Goal: Information Seeking & Learning: Learn about a topic

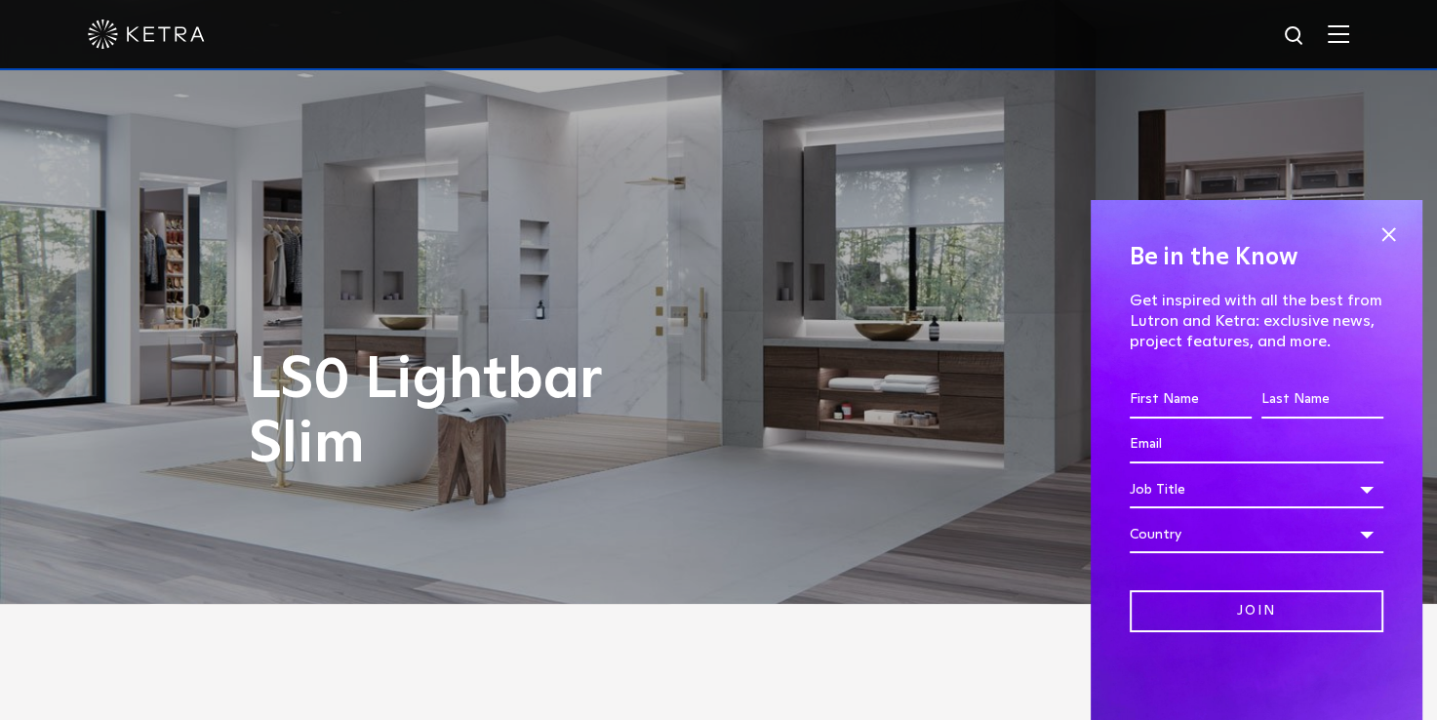
scroll to position [117, 0]
click at [1389, 238] on span at bounding box center [1387, 233] width 29 height 29
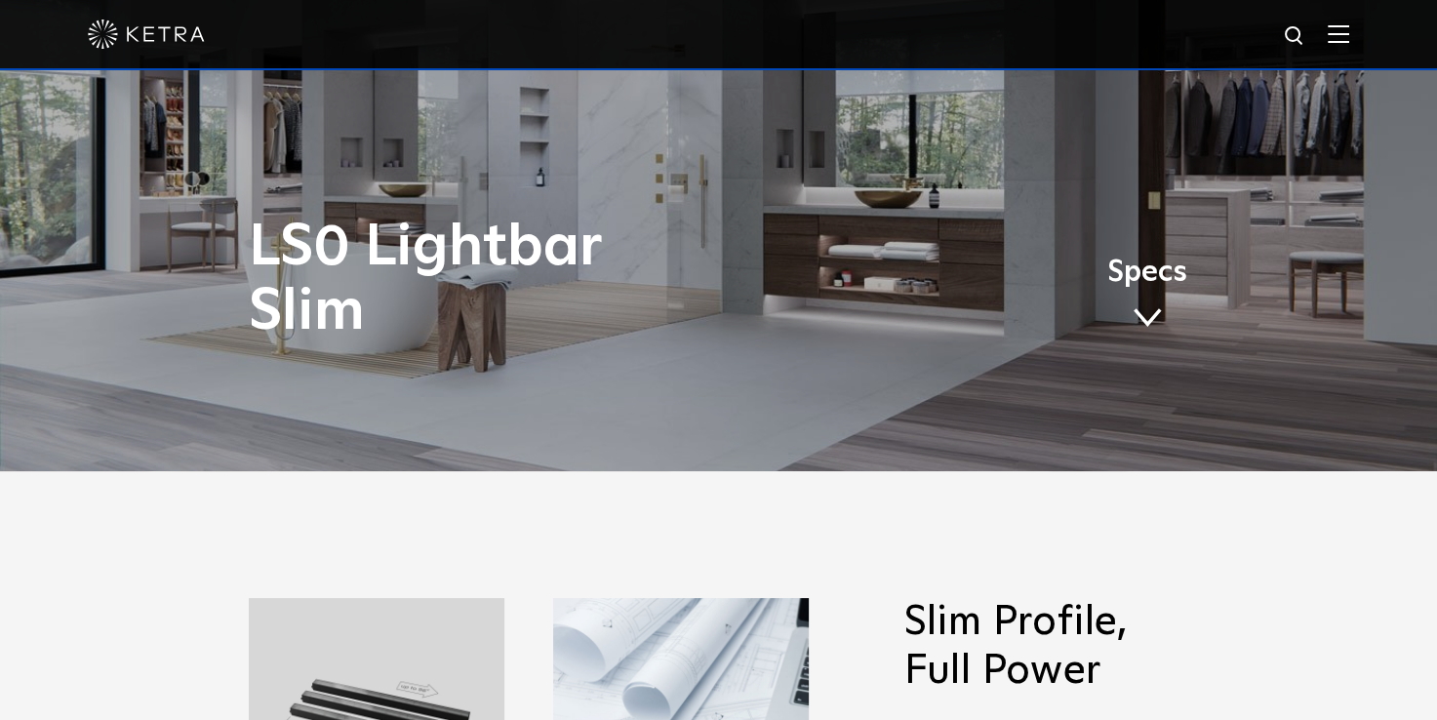
scroll to position [195, 0]
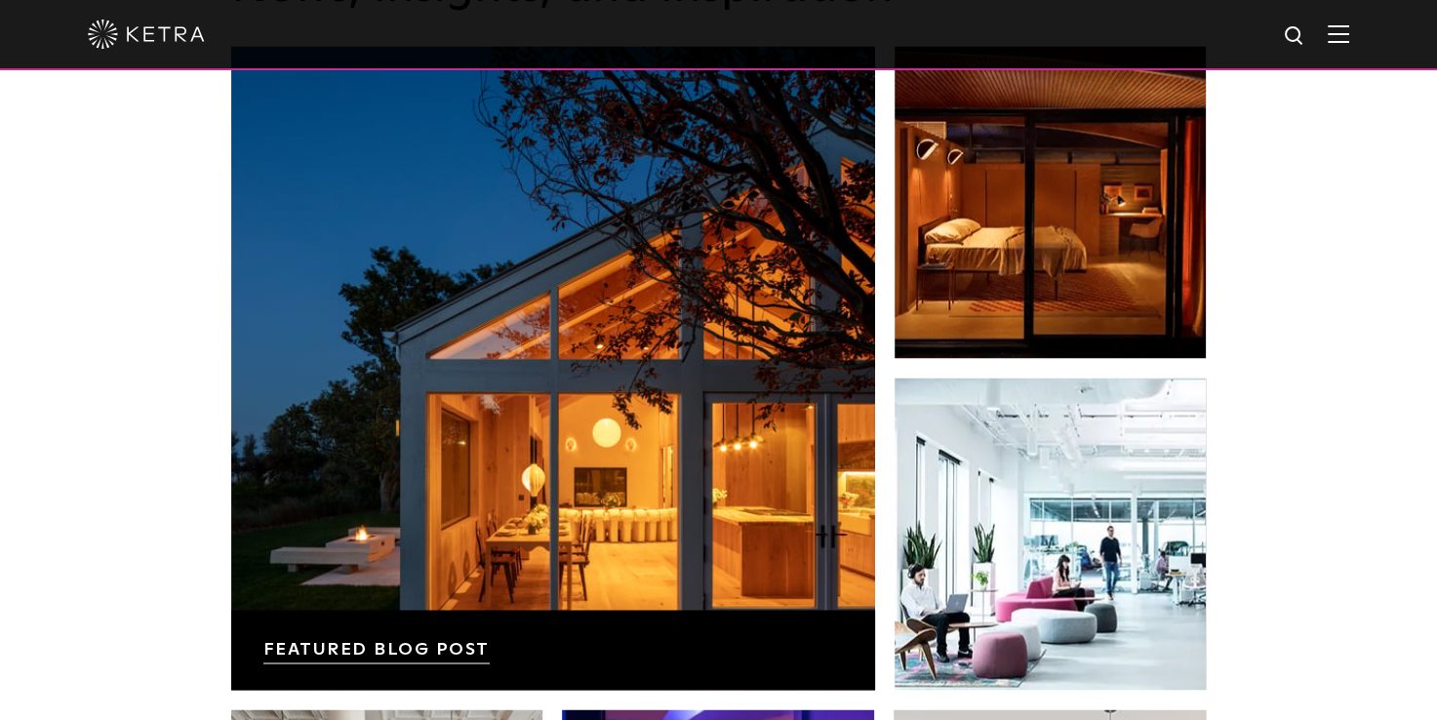
scroll to position [3069, 0]
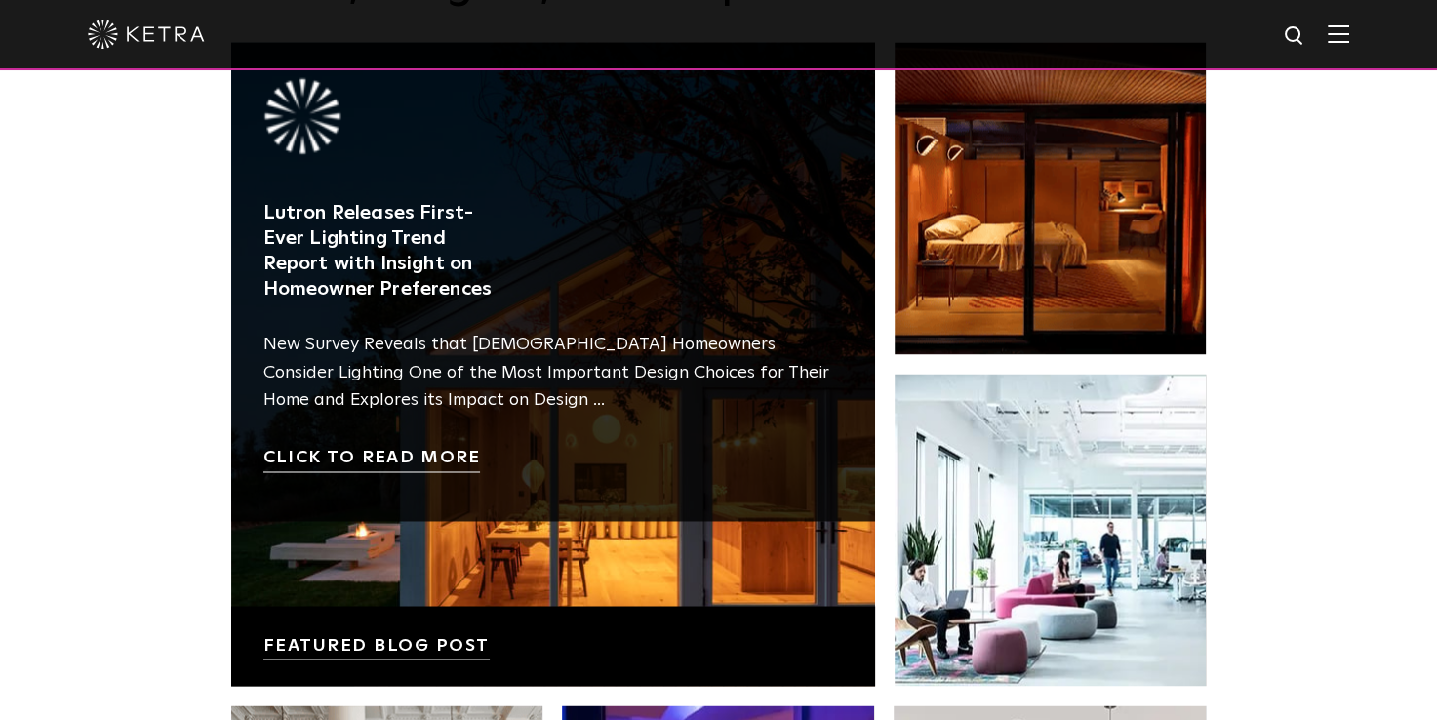
click at [360, 459] on link at bounding box center [553, 364] width 644 height 644
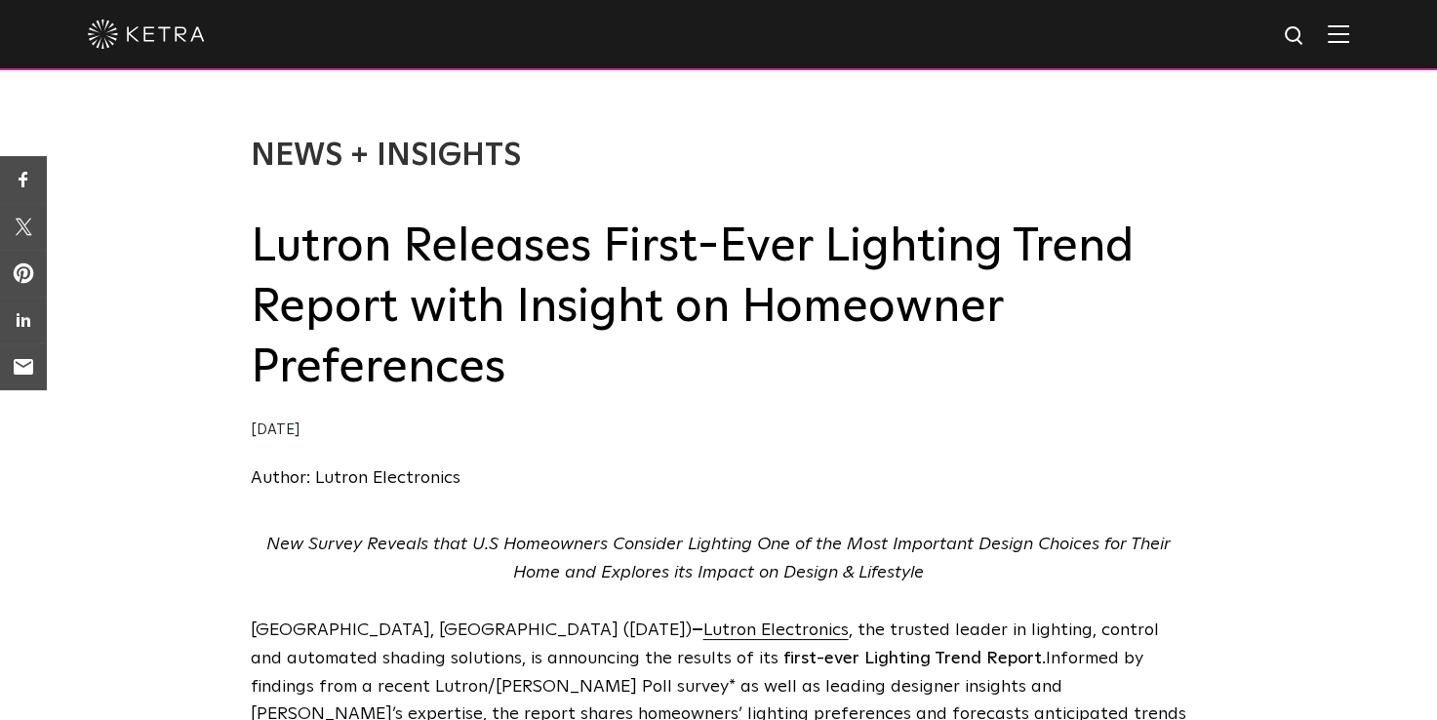
click at [360, 459] on div "News + Insights Lutron Releases First-Ever Lighting Trend Report with Insight o…" at bounding box center [719, 314] width 936 height 355
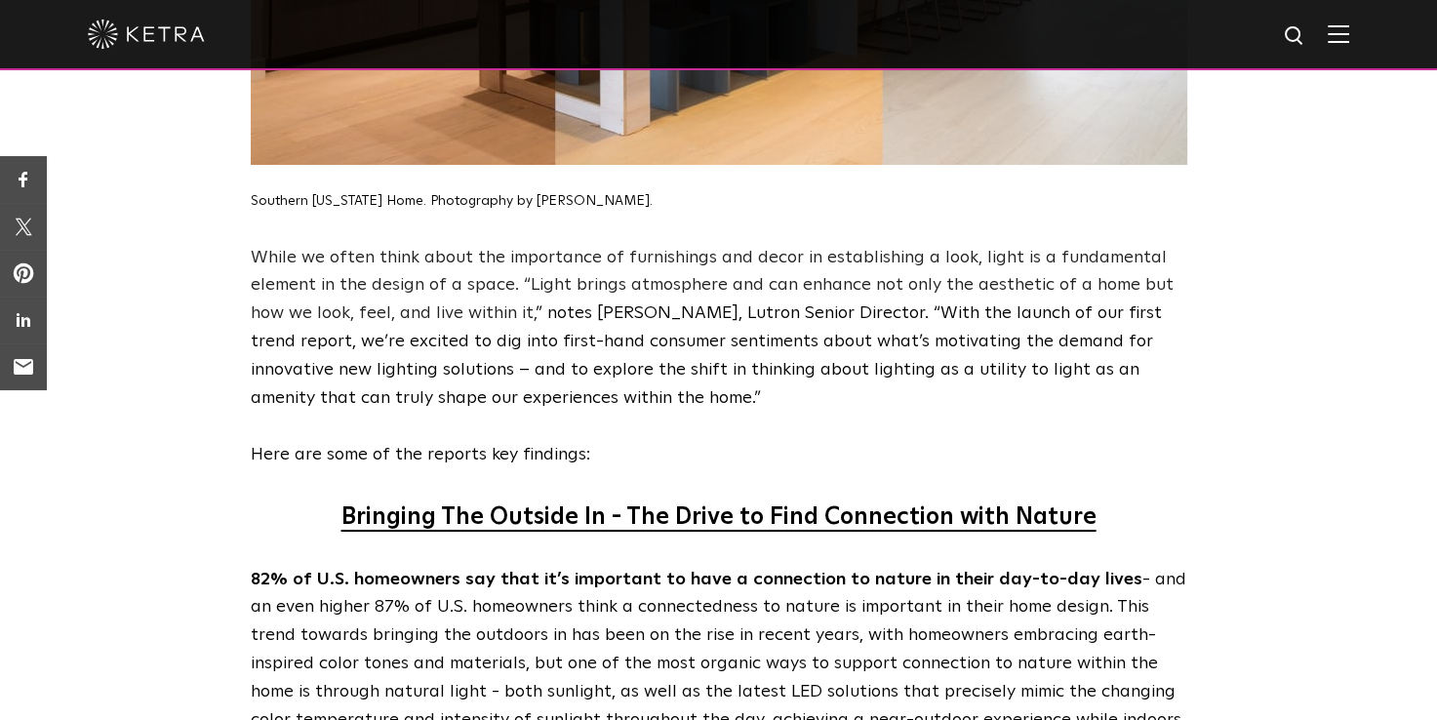
scroll to position [1522, 0]
